Goal: Task Accomplishment & Management: Use online tool/utility

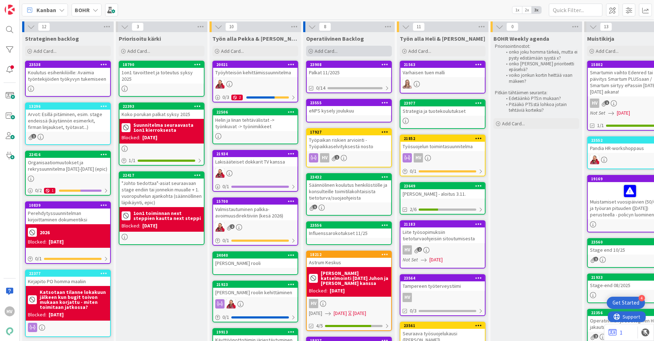
click at [337, 50] on div "Add Card..." at bounding box center [349, 51] width 86 height 11
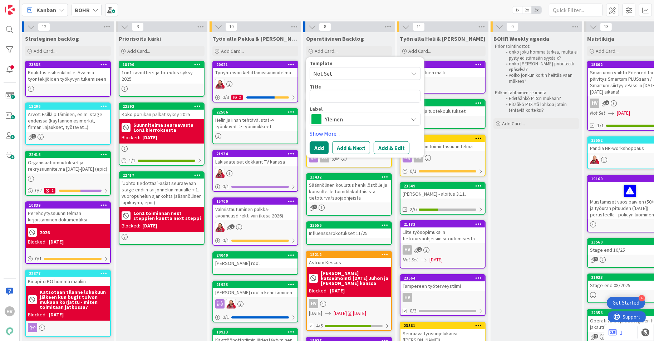
type textarea "x"
type textarea "R"
type textarea "x"
type textarea "Ra"
type textarea "x"
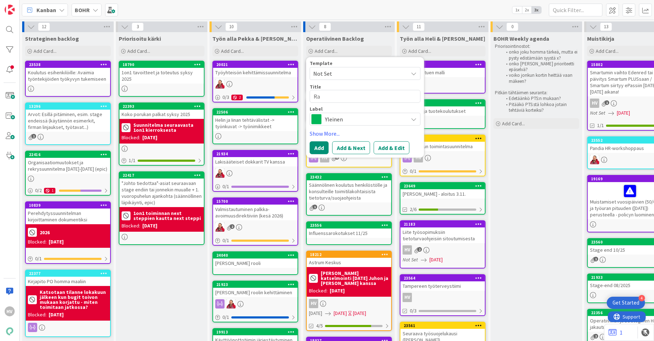
type textarea "Ras"
type textarea "x"
type textarea "Rasto"
type textarea "x"
type textarea "Rastor"
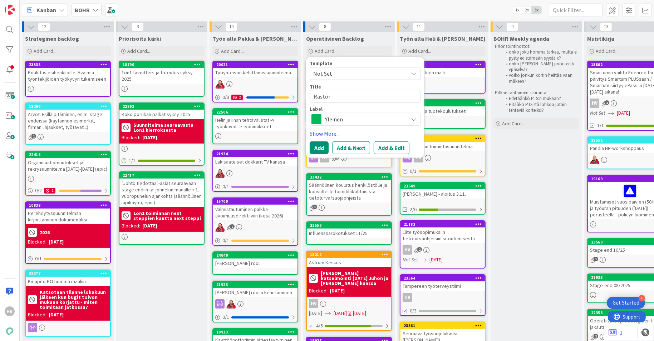
type textarea "x"
type textarea "Rastor"
type textarea "x"
type textarea "Rastor i"
type textarea "x"
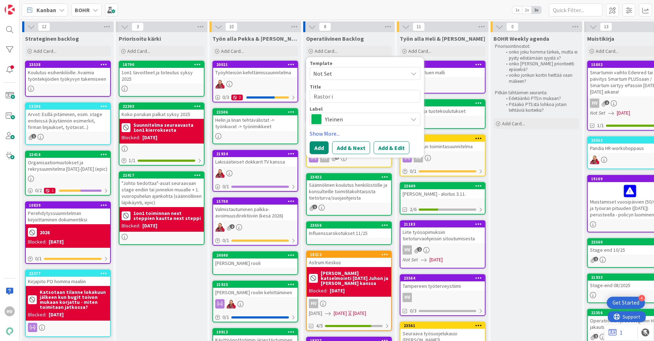
type textarea "Rastor in"
type textarea "x"
type textarea "Rastor ins"
type textarea "x"
type textarea "Rastor inst"
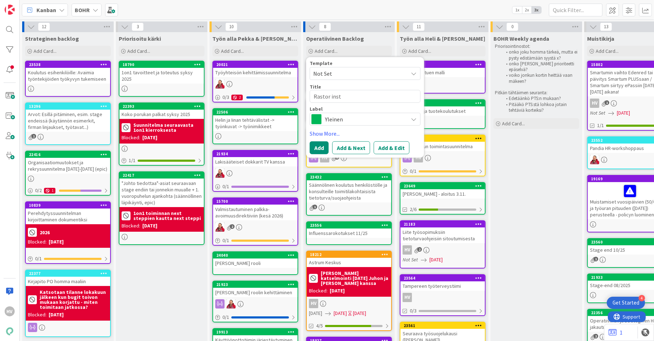
type textarea "x"
type textarea "Rastor insti"
type textarea "x"
type textarea "Rastor instit"
type textarea "x"
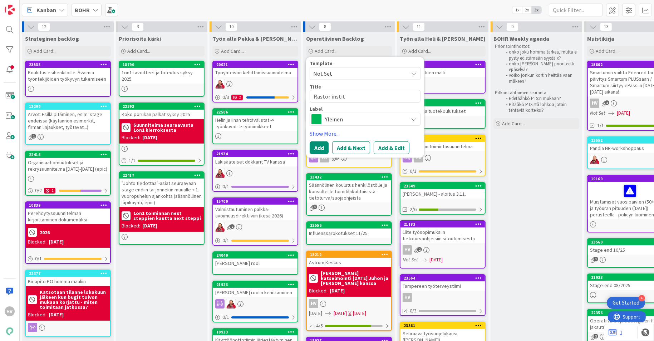
type textarea "Rastor institu"
type textarea "x"
type textarea "Rastor instituu"
type textarea "x"
type textarea "Rastor instituut"
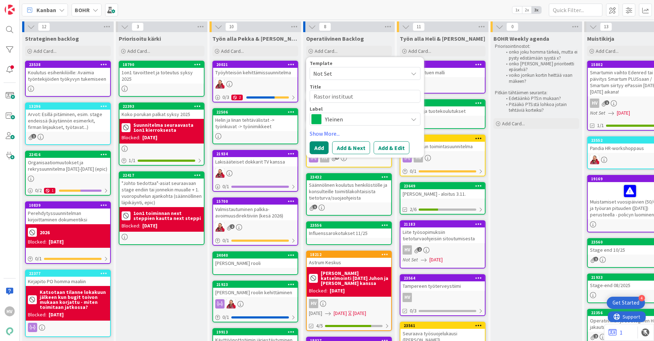
type textarea "x"
type textarea "Rastor instituutt"
type textarea "x"
type textarea "Rastor instituutti"
click at [333, 122] on span "Yleinen" at bounding box center [364, 119] width 79 height 10
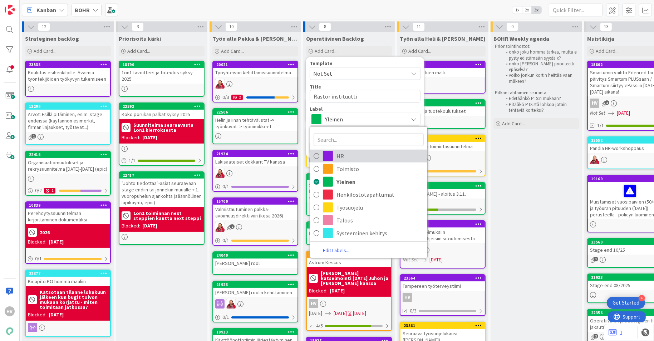
click at [338, 152] on span "HR" at bounding box center [379, 156] width 87 height 11
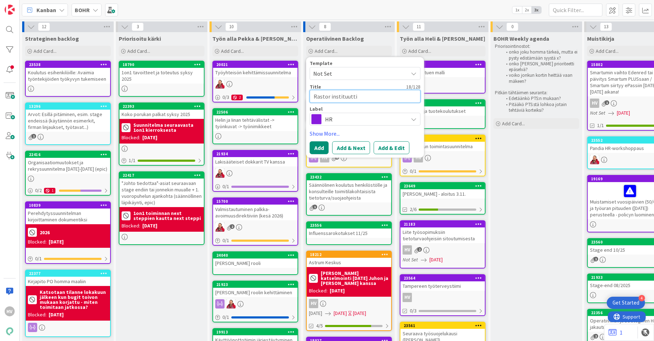
type textarea "x"
type textarea "Rastor instituutti"
type textarea "x"
type textarea "Rastor instituutti -"
type textarea "x"
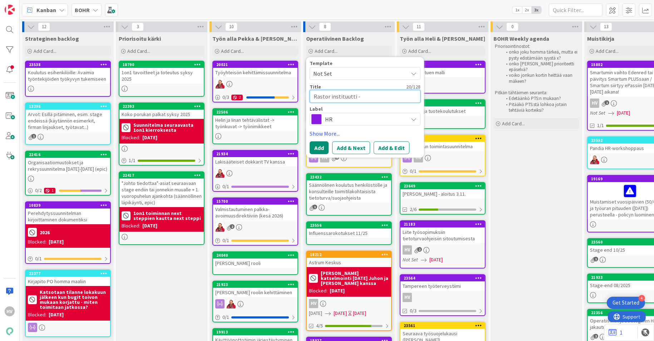
type textarea "Rastor instituutti -S"
type textarea "x"
type textarea "Rastor instituutti -Sis"
type textarea "x"
type textarea "Rastor instituutti -Sisä"
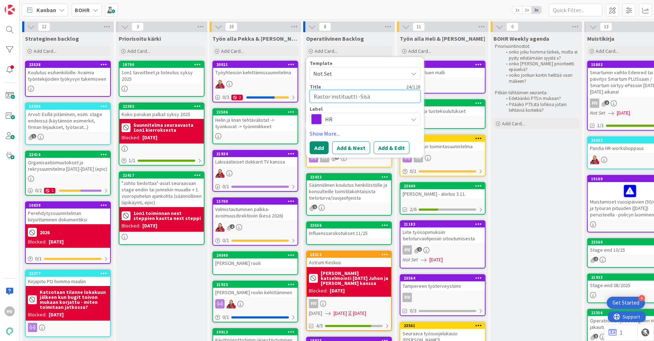
type textarea "x"
type textarea "Rastor instituutti -Sisäl"
type textarea "x"
type textarea "Rastor instituutti -Sisäll"
type textarea "x"
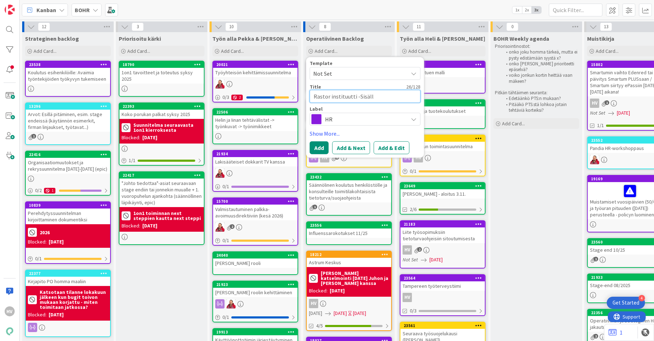
type textarea "Rastor instituutti -[GEOGRAPHIC_DATA]"
type textarea "x"
type textarea "Rastor instituutti -Sisällöö"
type textarea "x"
type textarea "Rastor instituutti -[GEOGRAPHIC_DATA]"
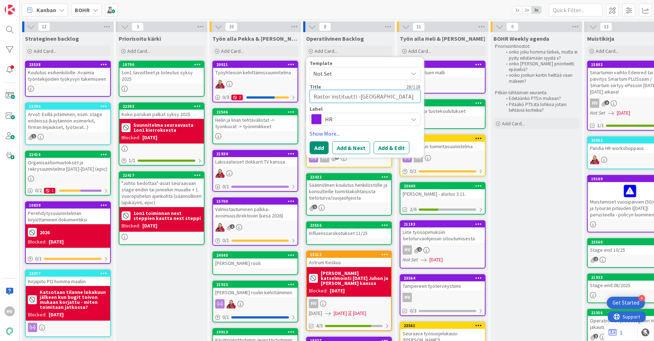
type textarea "x"
type textarea "Rastor instituutti -[GEOGRAPHIC_DATA]"
type textarea "x"
type textarea "Rastor instituutti -Sisällönt"
type textarea "x"
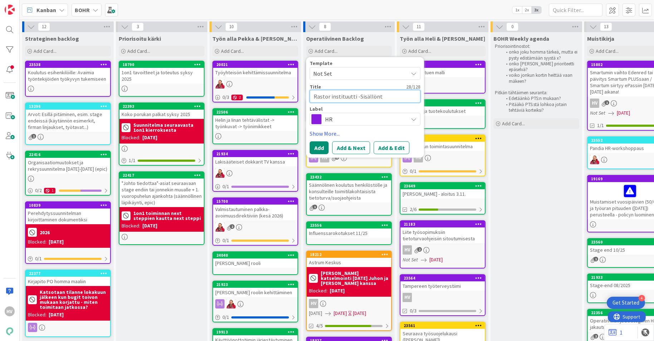
type textarea "Rastor instituutti -Sisällöntu"
type textarea "x"
type textarea "Rastor instituutti -Sisällöntuo"
type textarea "x"
type textarea "Rastor instituutti -Sisällöntuot"
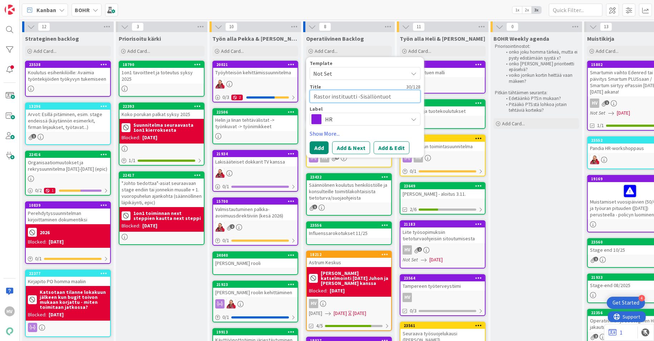
type textarea "x"
type textarea "Rastor instituutti -Sisällöntuott"
type textarea "x"
type textarea "Rastor instituutti -Sisällöntuotta"
type textarea "x"
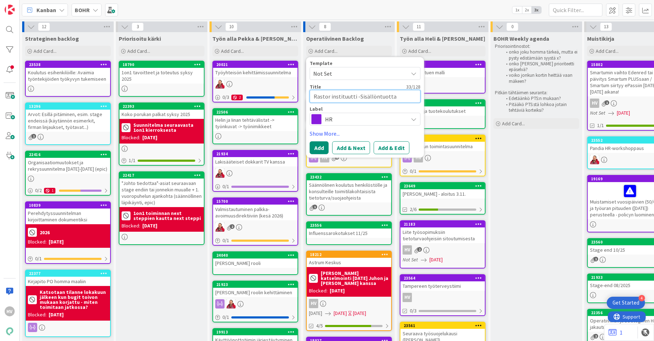
type textarea "Rastor instituutti -Sisällöntuottaj"
type textarea "x"
type textarea "Rastor instituutti -Sisällöntuottaja"
type textarea "x"
type textarea "Rastor instituutti -Sisällöntuottaja-"
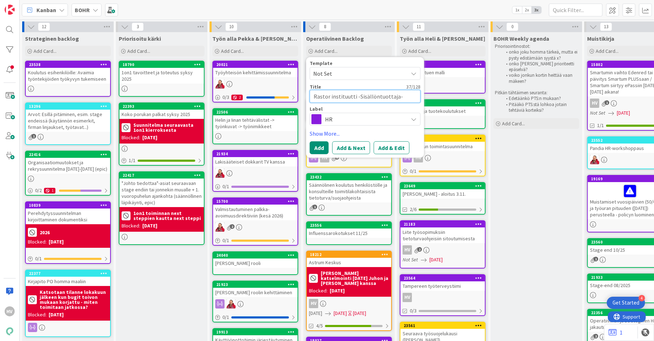
type textarea "x"
type textarea "Rastor instituutti -Sisällöntuottaja-o"
type textarea "x"
type textarea "Rastor instituutti -Sisällöntuottaja-oh"
type textarea "x"
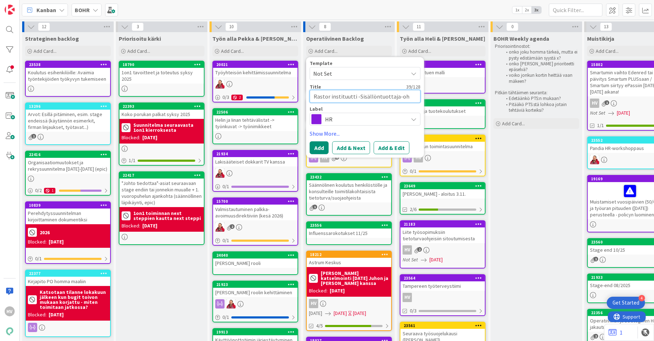
type textarea "Rastor instituutti -Sisällöntuottaja-ohj"
type textarea "x"
type textarea "Rastor instituutti -Sisällöntuottaja-ohje"
type textarea "x"
type textarea "Rastor instituutti -Sisällöntuottaja-ohjel"
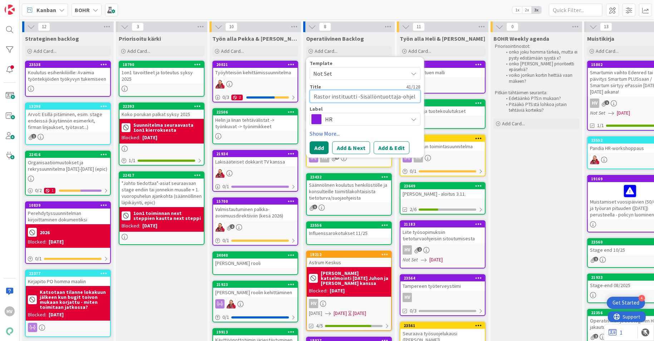
type textarea "x"
type textarea "Rastor instituutti -Sisällöntuottaja-ohjelm"
type textarea "x"
type textarea "Rastor instituutti -Sisällöntuottaja-ohjelma"
click at [381, 147] on button "Add & Edit" at bounding box center [392, 148] width 36 height 13
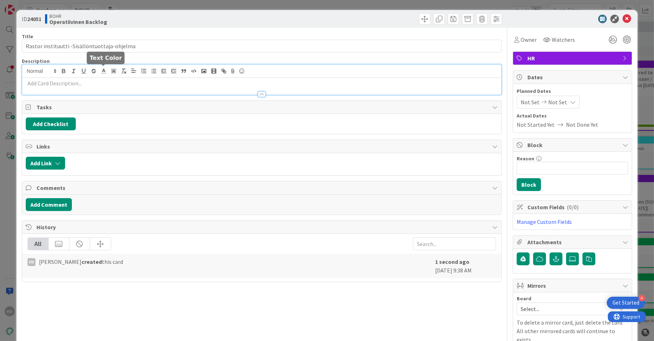
click at [107, 72] on div at bounding box center [261, 80] width 479 height 30
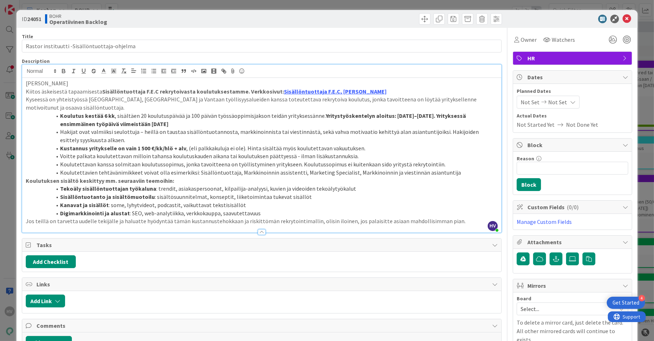
click at [70, 92] on p "Kiitos äskeisestä tapaamisesta Sisällöntuottaja F.E.C rekrytoivasta koulutukses…" at bounding box center [262, 92] width 472 height 8
drag, startPoint x: 98, startPoint y: 92, endPoint x: 21, endPoint y: 80, distance: 77.0
click at [22, 80] on div "[PERSON_NAME] äskeisestä tapaamisesta Sisällöntuottaja F.E.C rekrytoivasta koul…" at bounding box center [261, 155] width 479 height 155
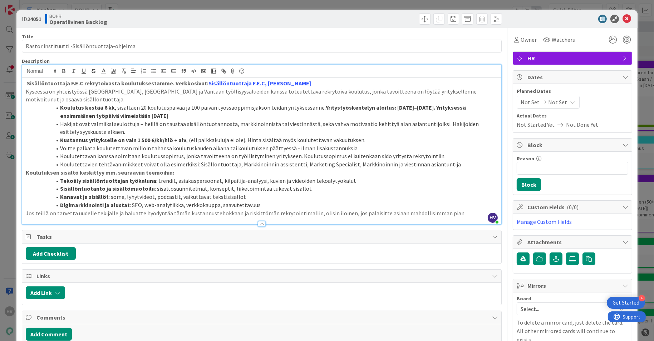
click at [444, 164] on li "Koulutettavien tehtävänimikkeet voivat olla esimerkiksi: Sisällöntuottaja, Mark…" at bounding box center [266, 164] width 464 height 8
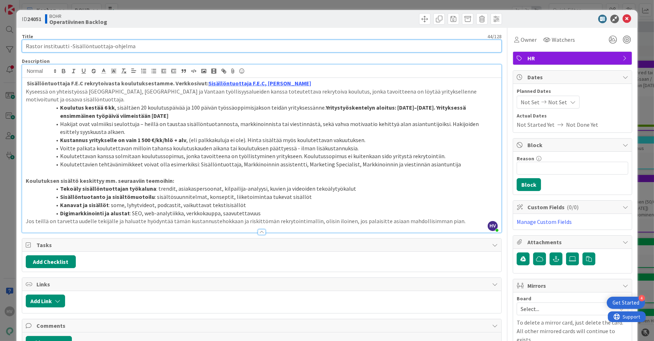
click at [142, 45] on input "Rastor instituutti -Sisällöntuottaja-ohjelma" at bounding box center [262, 46] width 480 height 13
type input "Rastor instituutti -Sisällöntuottaja-ohjelma - kiinnostaisiko?"
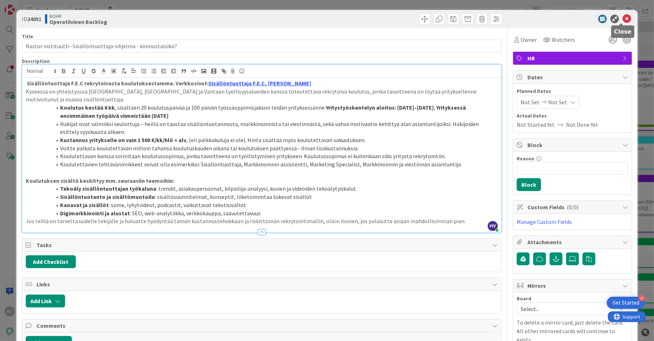
click at [622, 18] on icon at bounding box center [626, 19] width 9 height 9
